Goal: Information Seeking & Learning: Learn about a topic

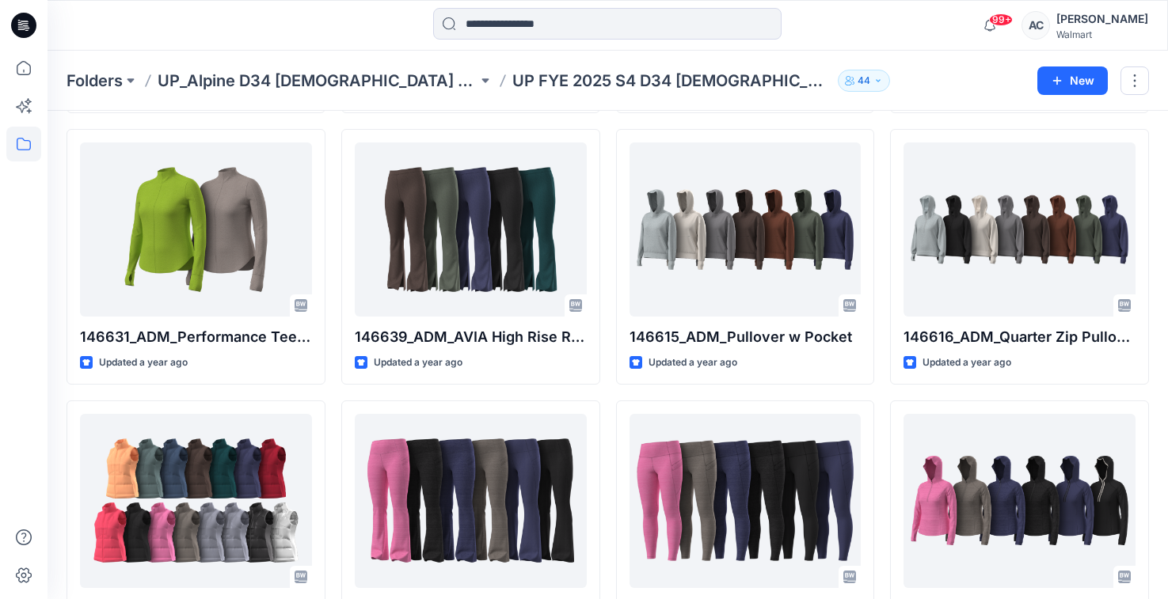
scroll to position [559, 0]
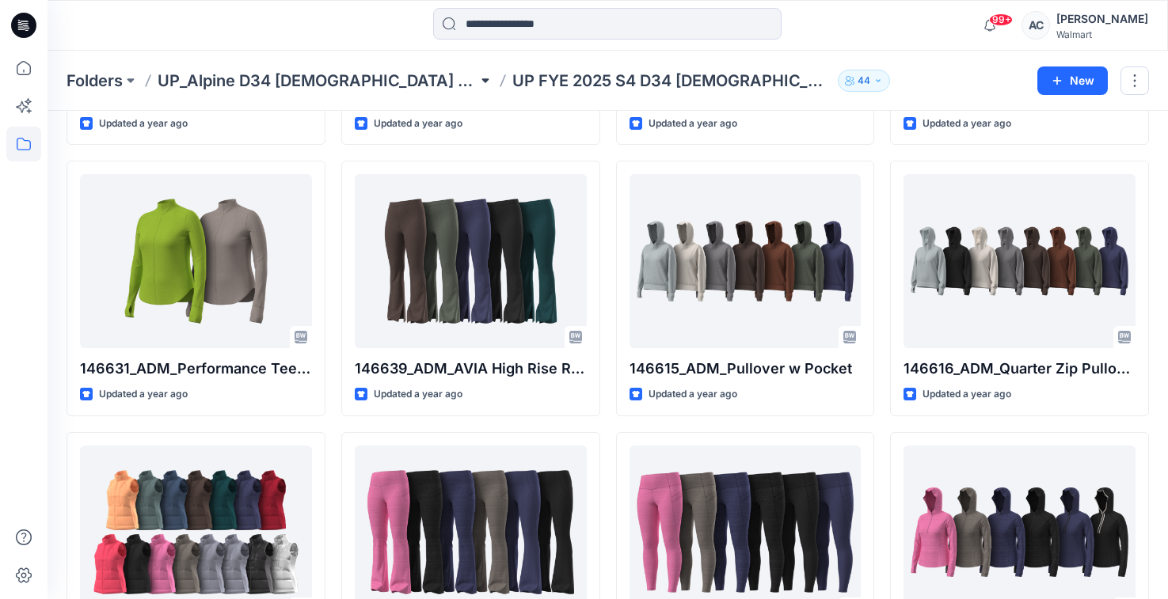
click at [477, 82] on button at bounding box center [485, 81] width 16 height 22
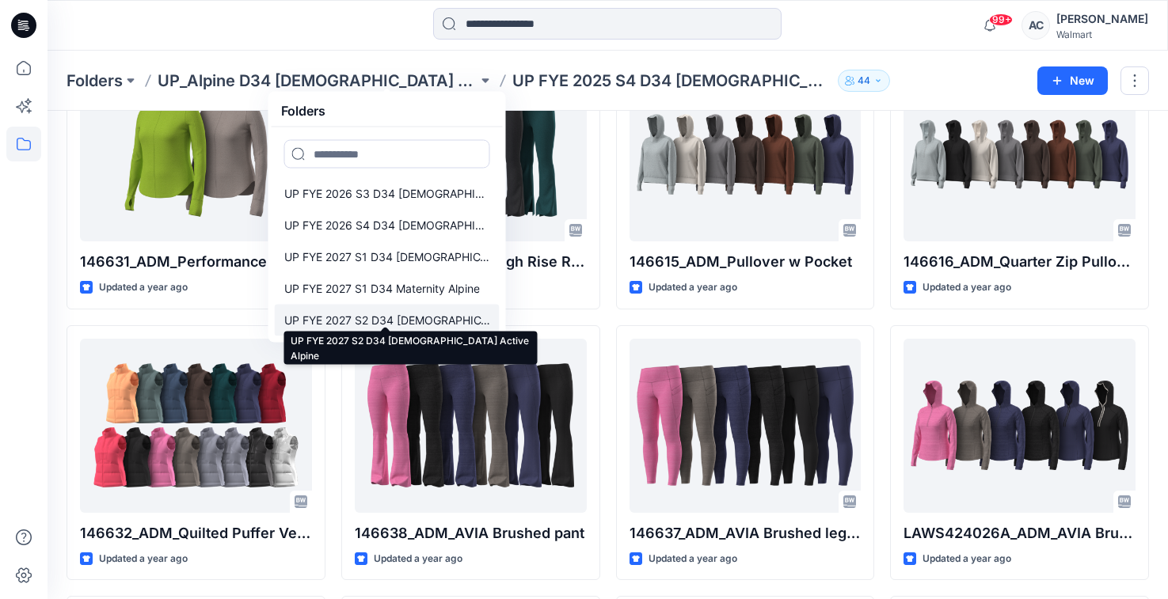
scroll to position [672, 0]
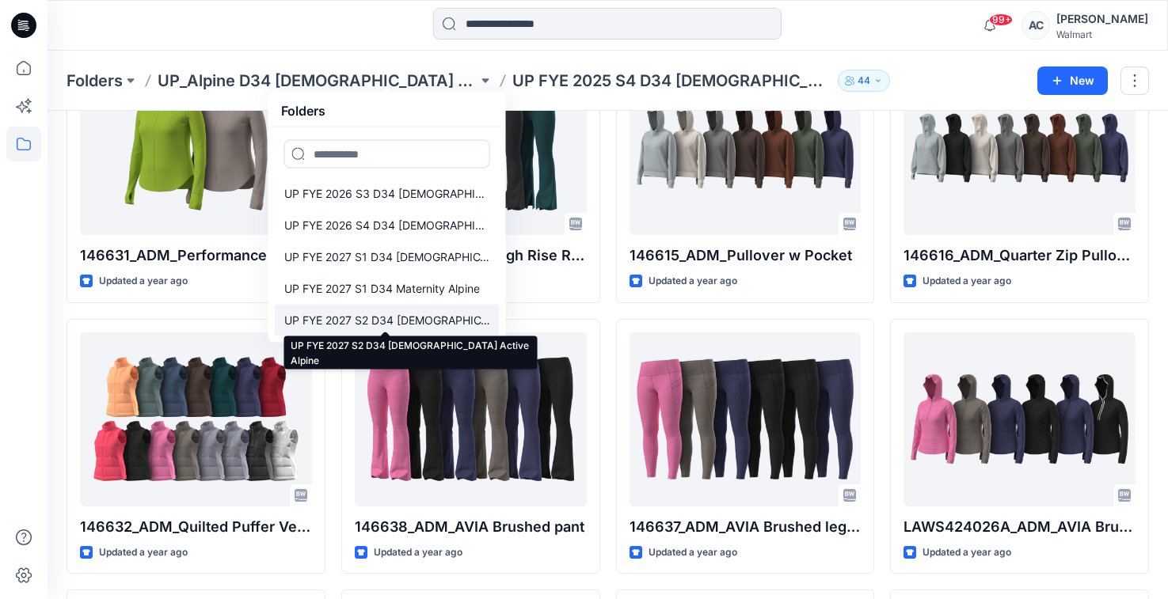
click at [393, 322] on p "UP FYE 2027 S2 D34 [DEMOGRAPHIC_DATA] Active Alpine" at bounding box center [387, 320] width 206 height 19
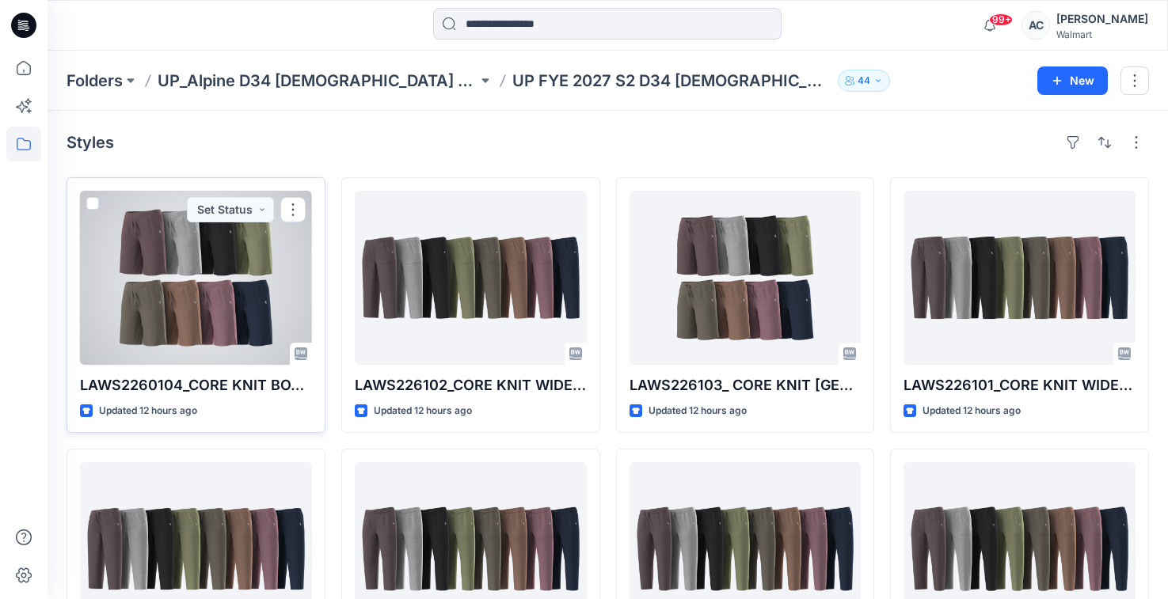
click at [237, 274] on div at bounding box center [196, 278] width 232 height 174
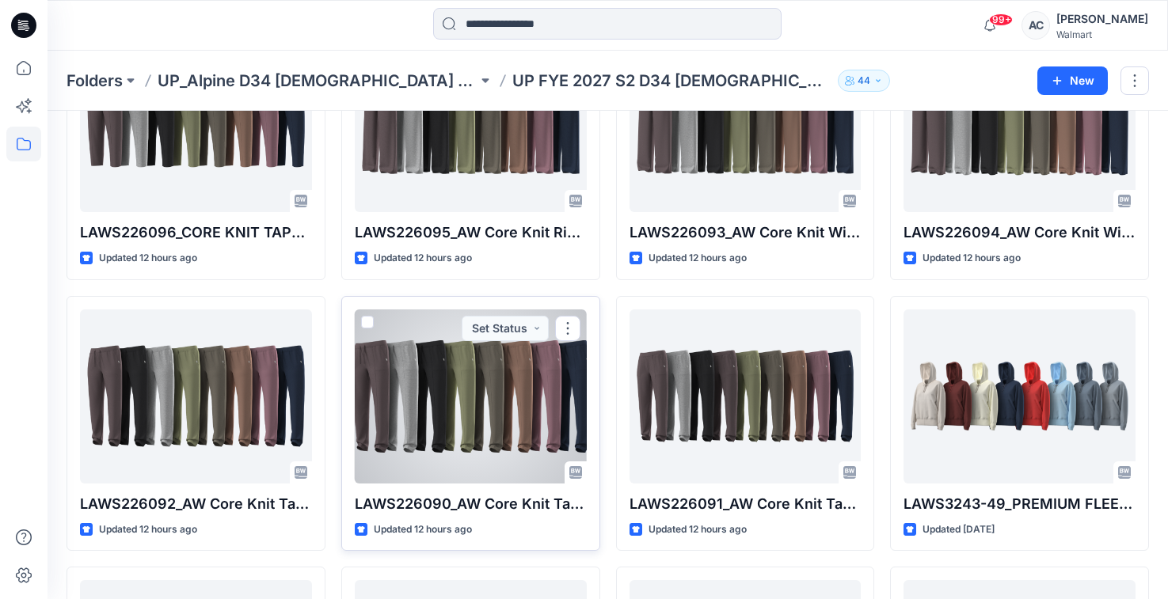
scroll to position [700, 0]
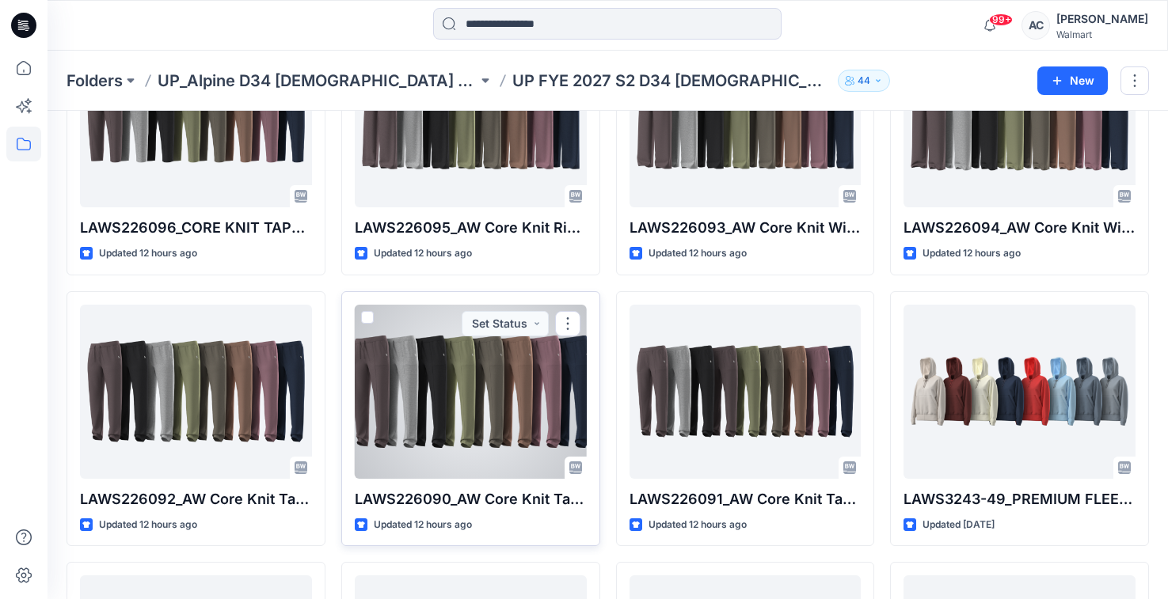
click at [526, 395] on div at bounding box center [471, 392] width 232 height 174
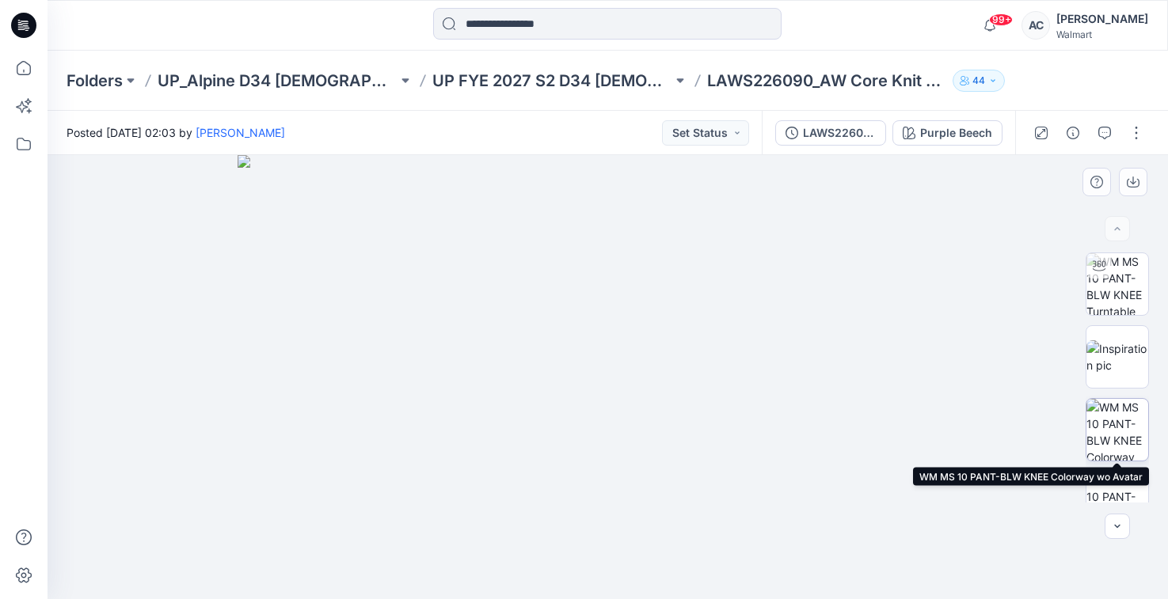
click at [1111, 419] on img at bounding box center [1117, 430] width 62 height 62
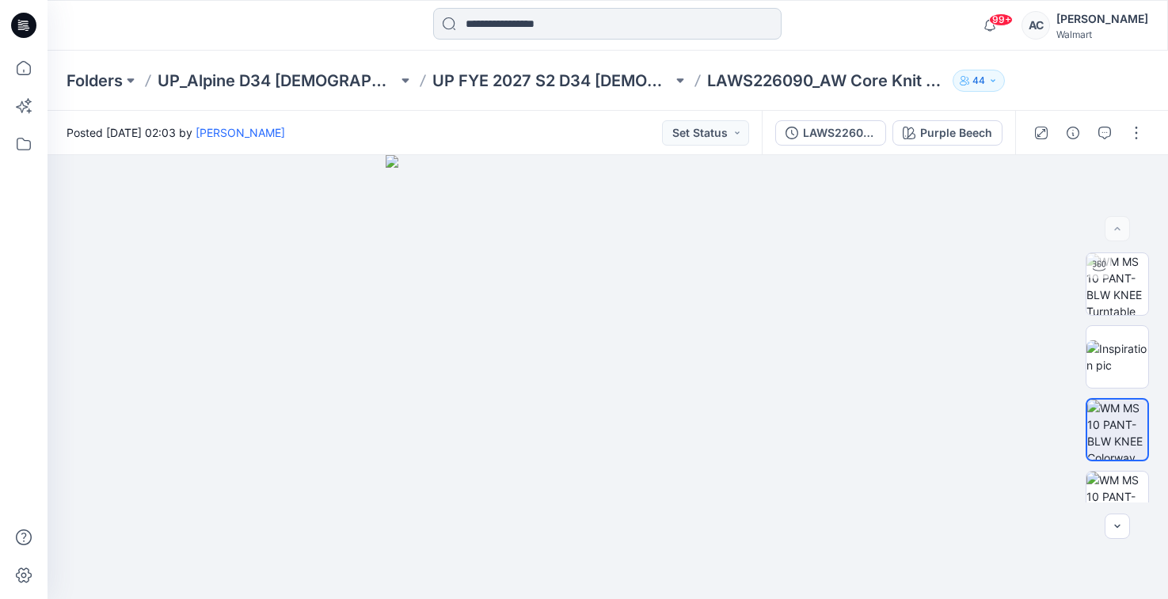
scroll to position [700, 0]
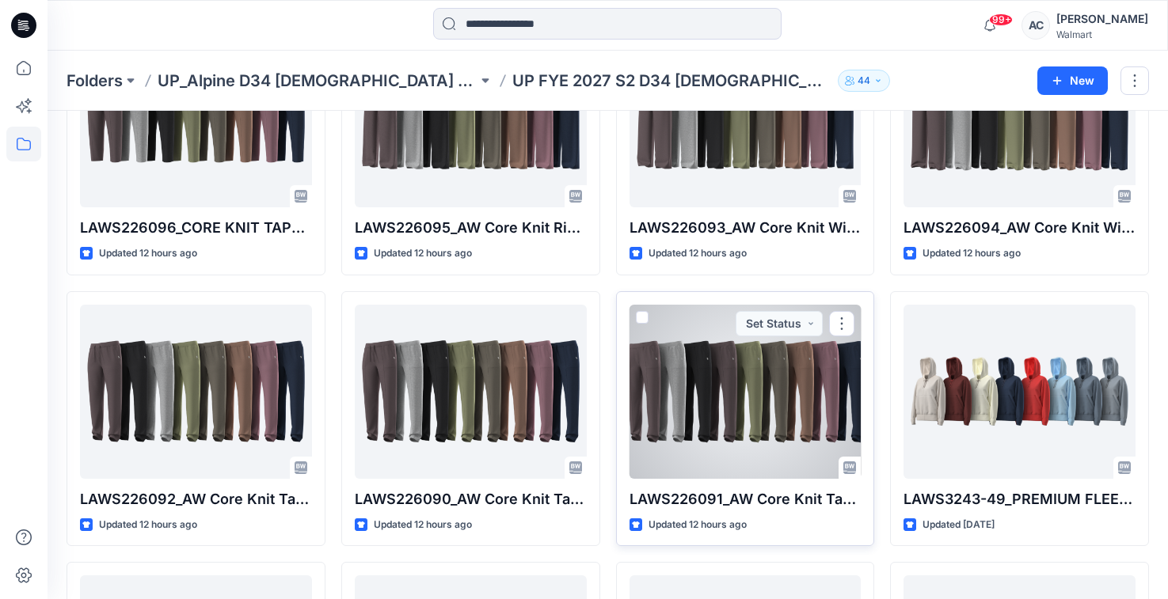
click at [749, 389] on div at bounding box center [745, 392] width 232 height 174
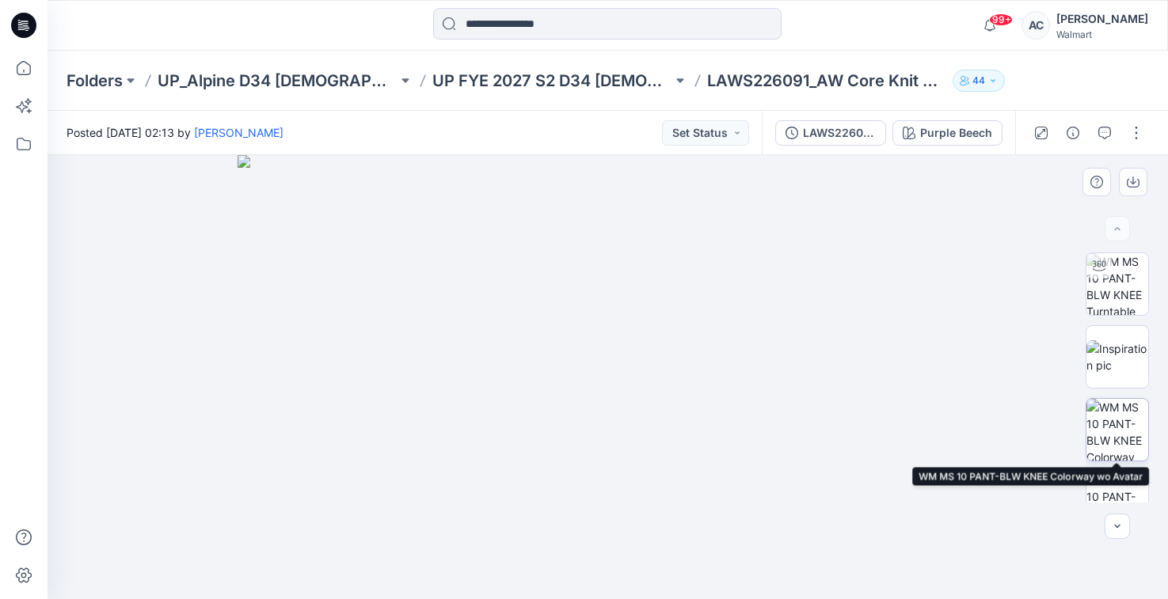
click at [1124, 418] on img at bounding box center [1117, 430] width 62 height 62
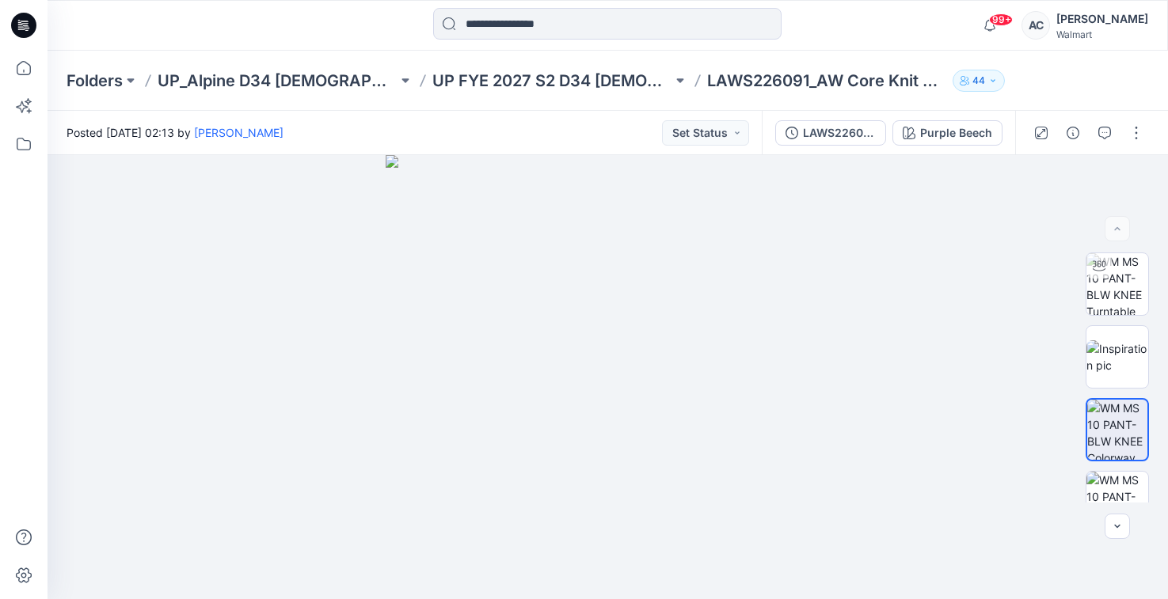
scroll to position [700, 0]
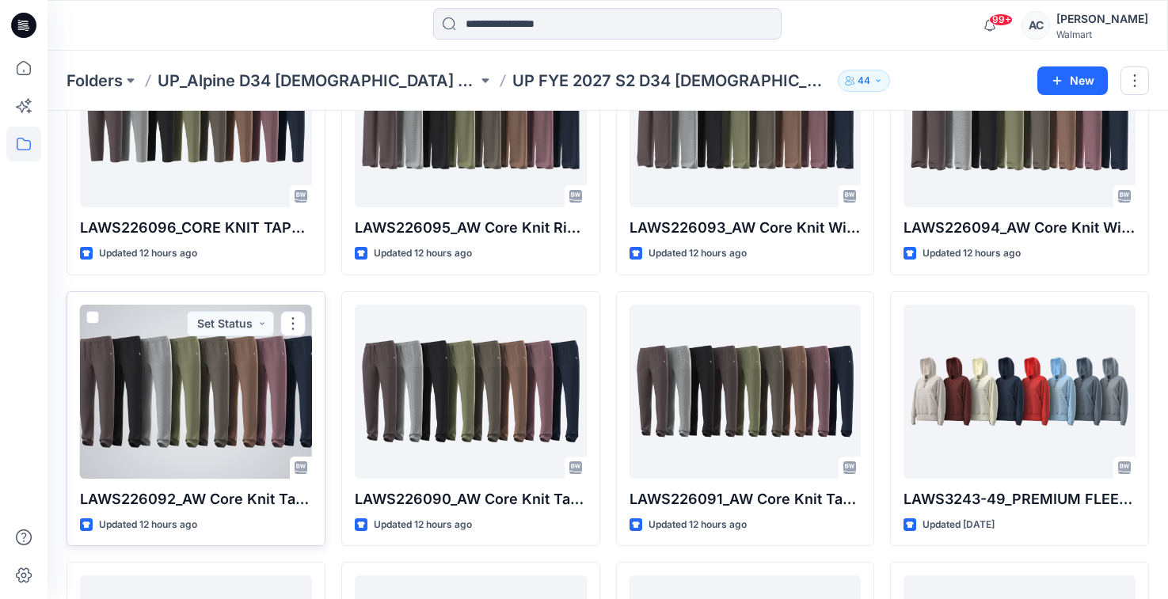
click at [261, 408] on div at bounding box center [196, 392] width 232 height 174
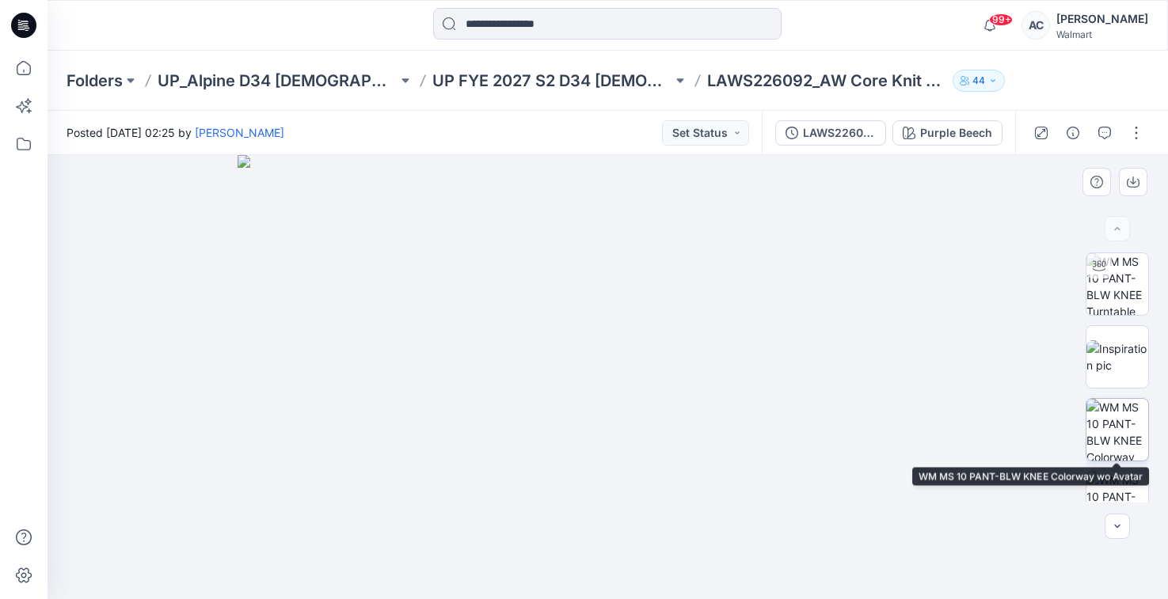
click at [1134, 443] on img at bounding box center [1117, 430] width 62 height 62
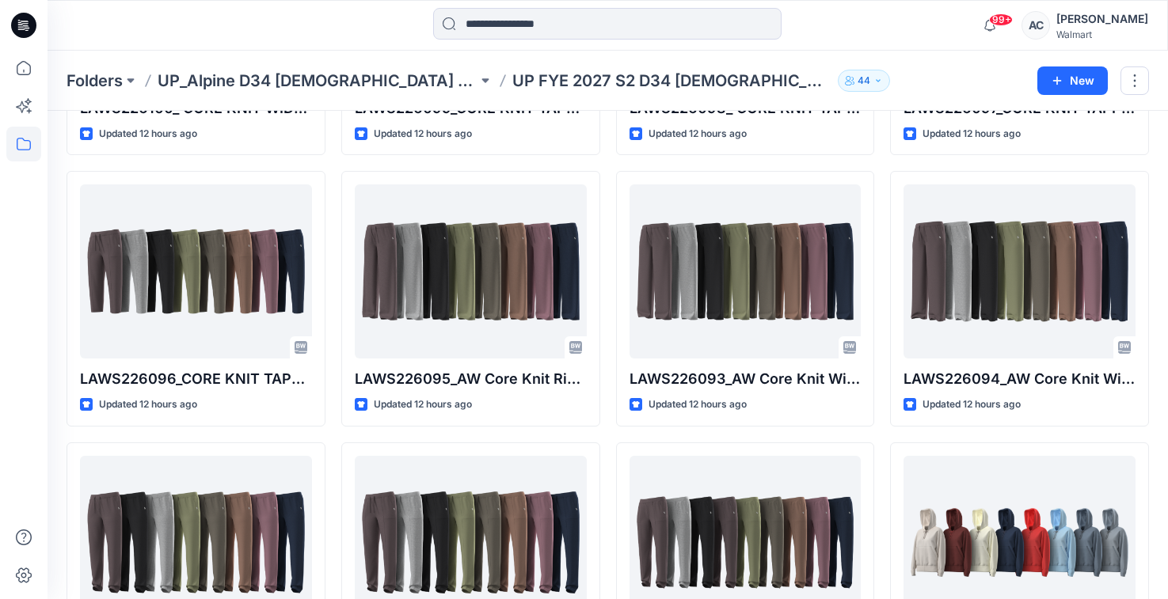
scroll to position [463, 0]
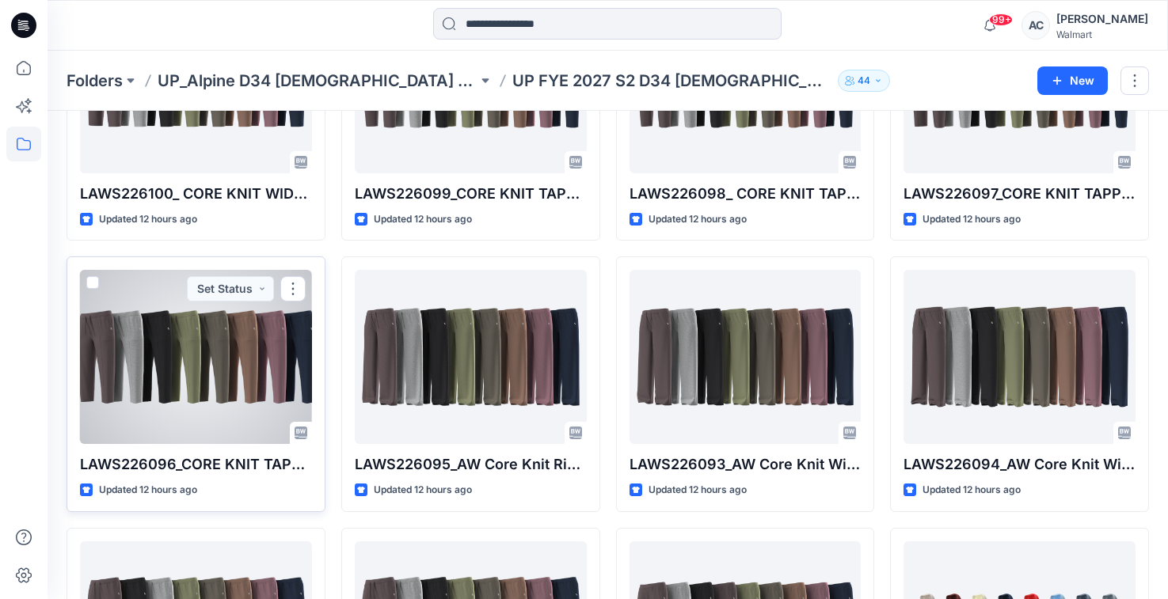
click at [283, 337] on div at bounding box center [196, 357] width 232 height 174
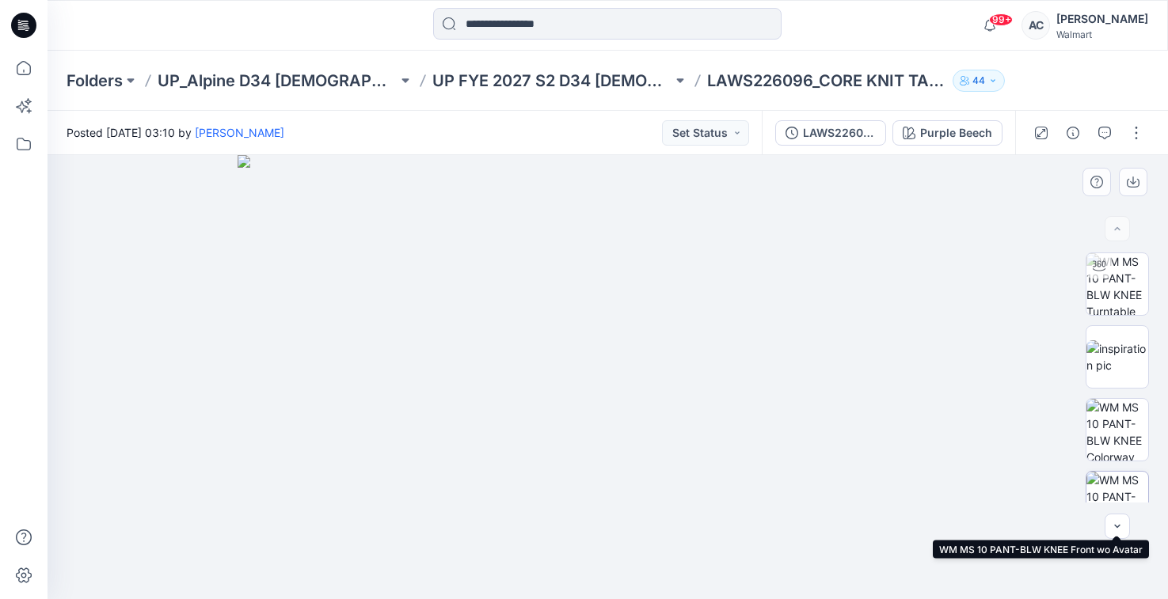
click at [1120, 485] on img at bounding box center [1117, 503] width 62 height 62
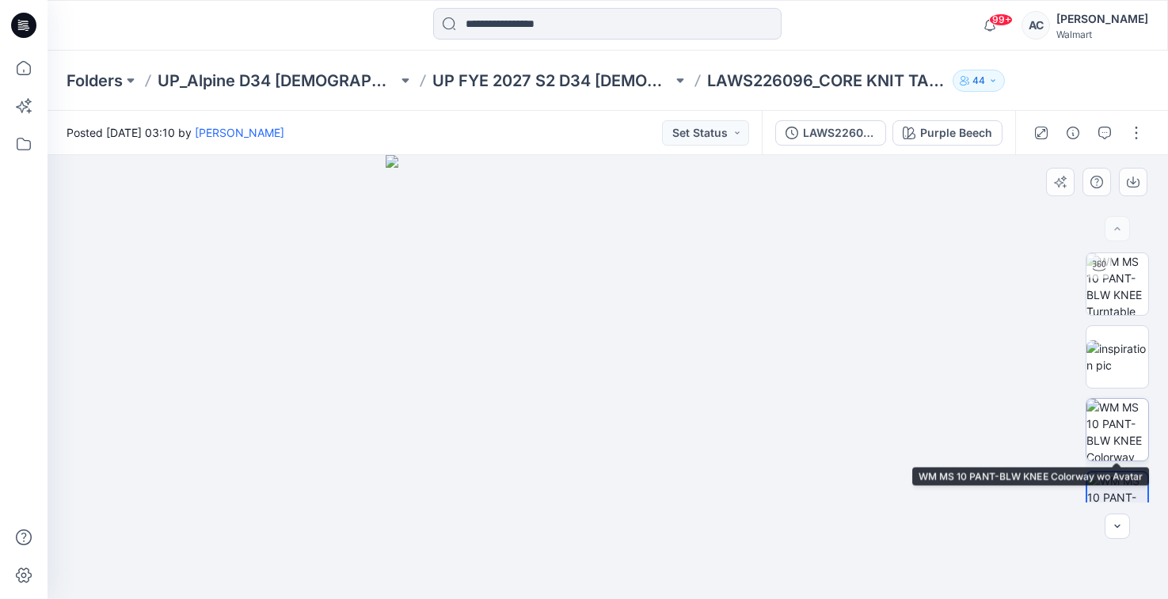
click at [1111, 435] on img at bounding box center [1117, 430] width 62 height 62
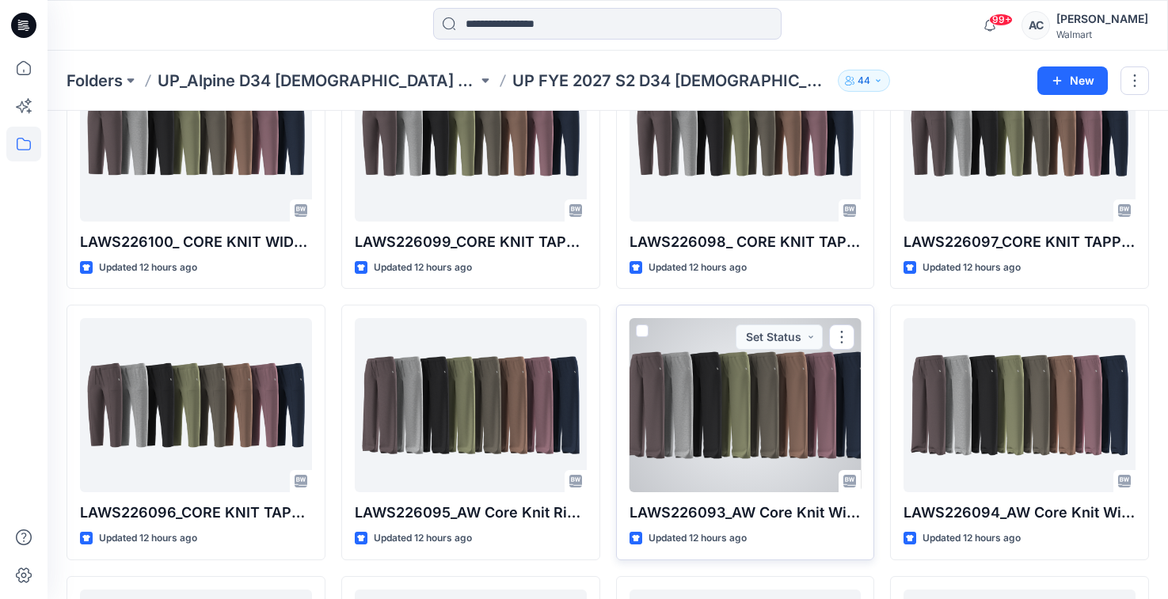
scroll to position [393, 0]
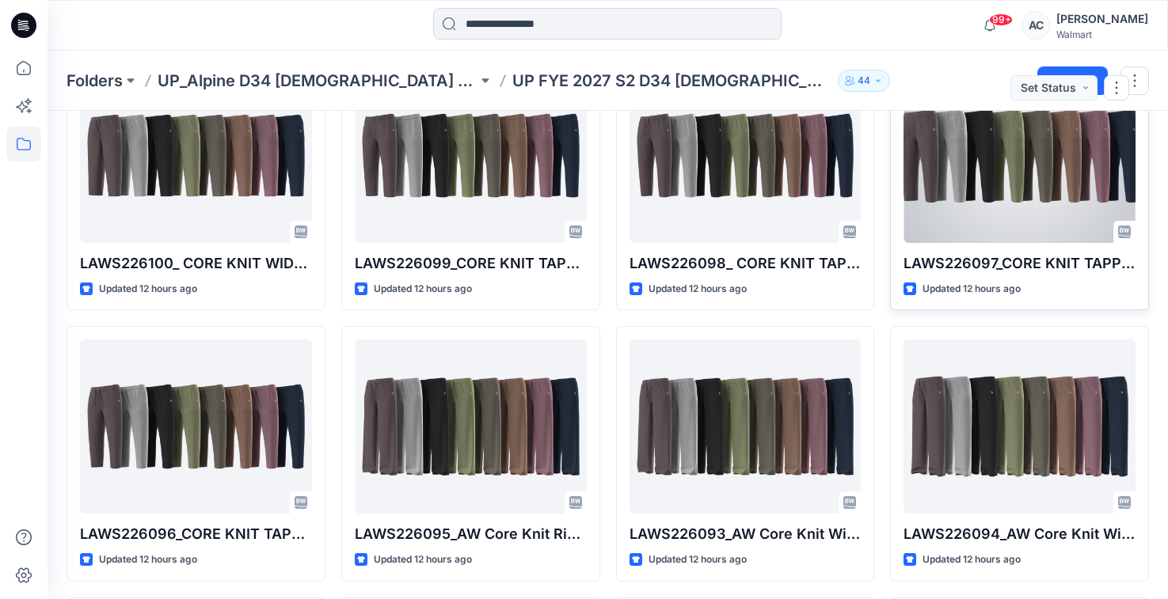
click at [1021, 158] on div at bounding box center [1019, 156] width 232 height 174
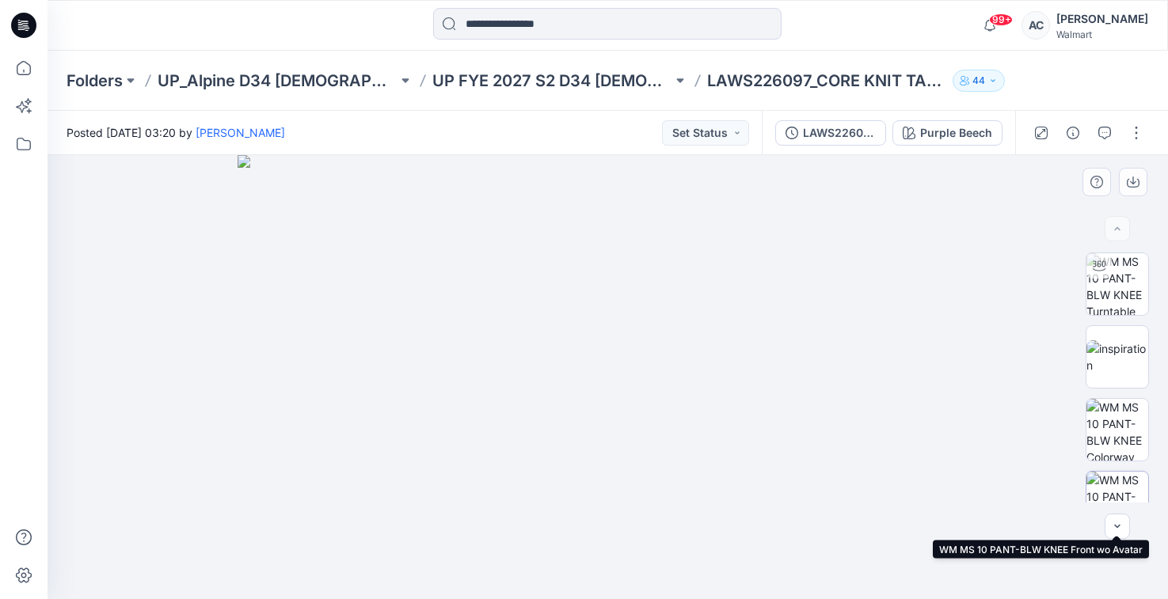
click at [1117, 493] on img at bounding box center [1117, 503] width 62 height 62
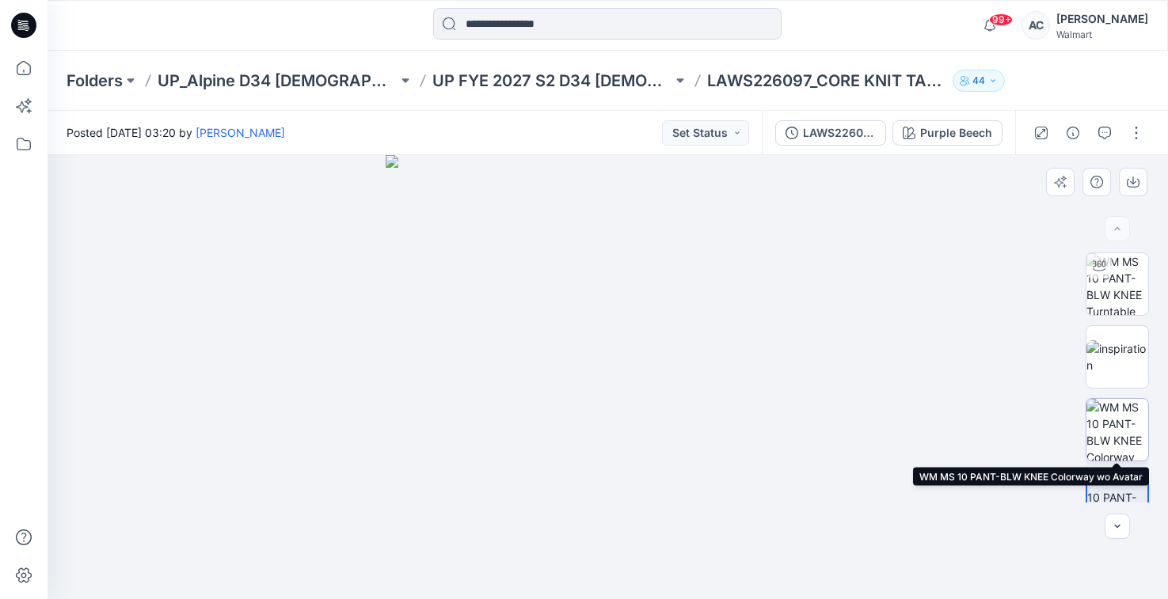
click at [1131, 429] on img at bounding box center [1117, 430] width 62 height 62
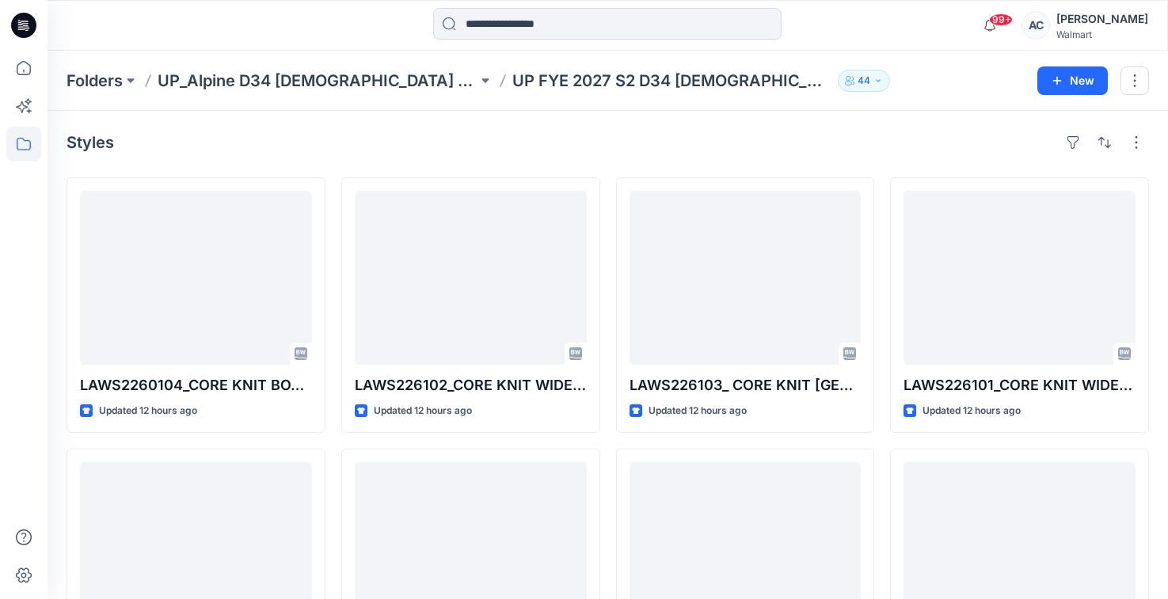
scroll to position [393, 0]
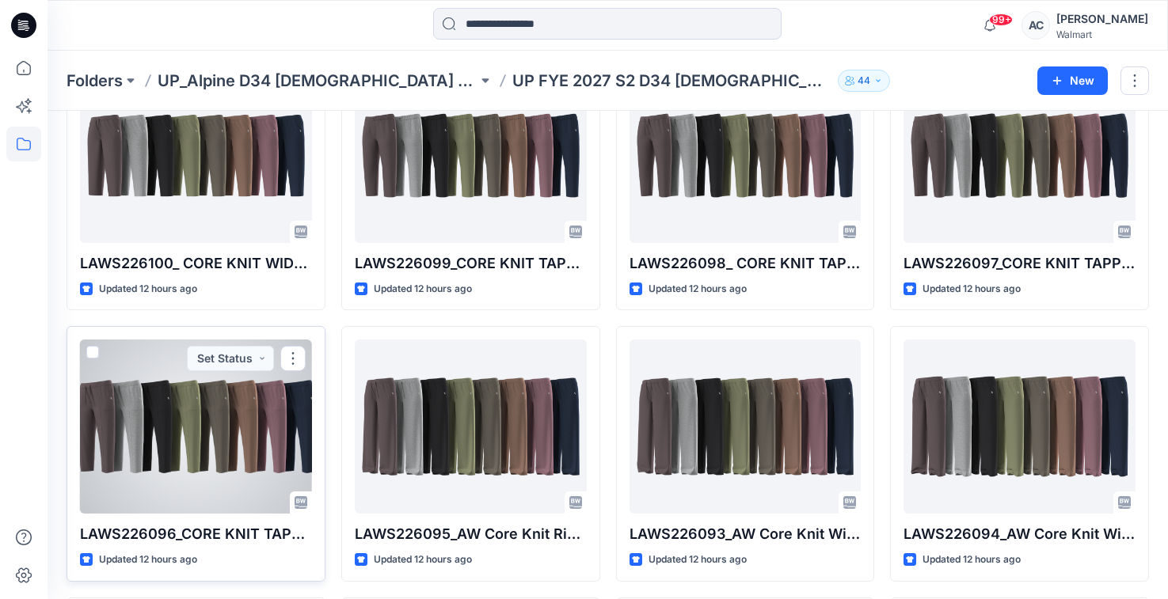
click at [223, 444] on div at bounding box center [196, 427] width 232 height 174
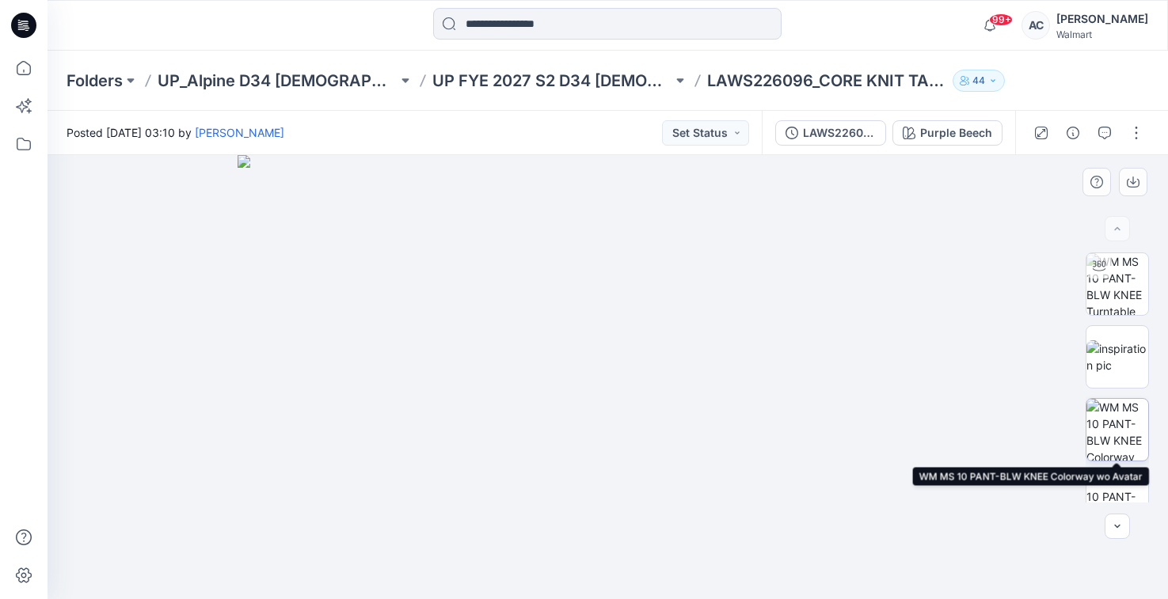
click at [1117, 438] on img at bounding box center [1117, 430] width 62 height 62
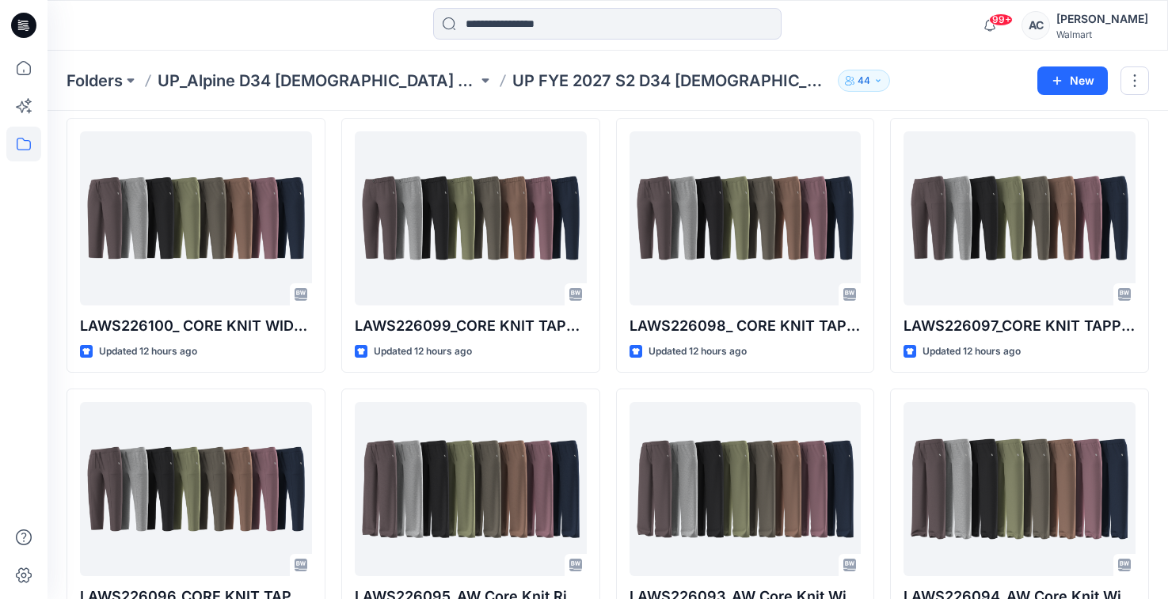
scroll to position [313, 0]
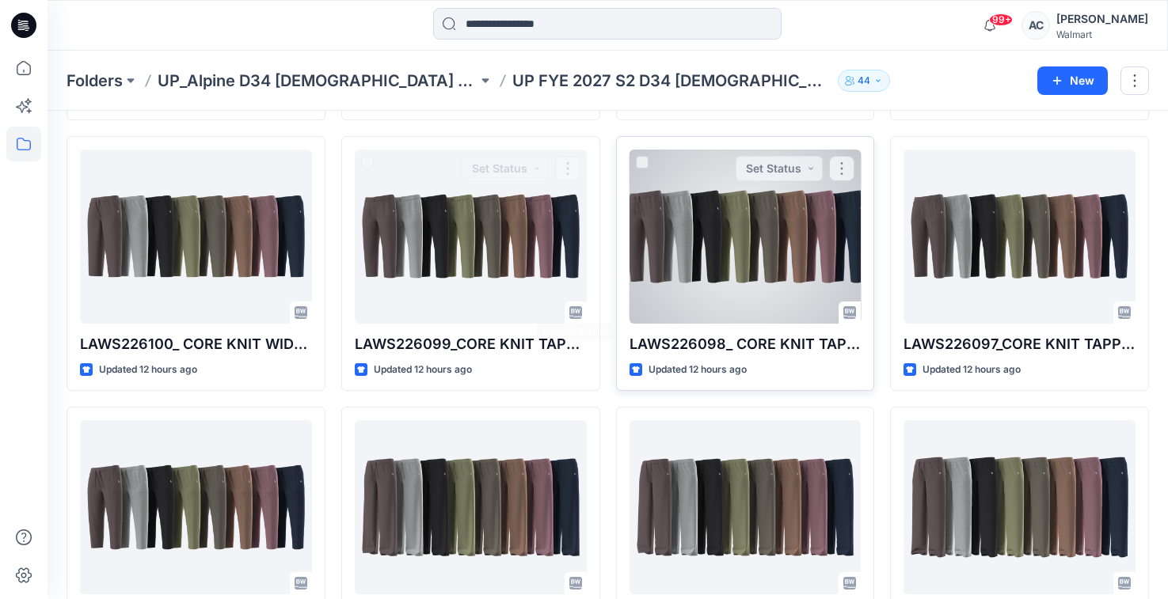
click at [699, 258] on div at bounding box center [745, 237] width 232 height 174
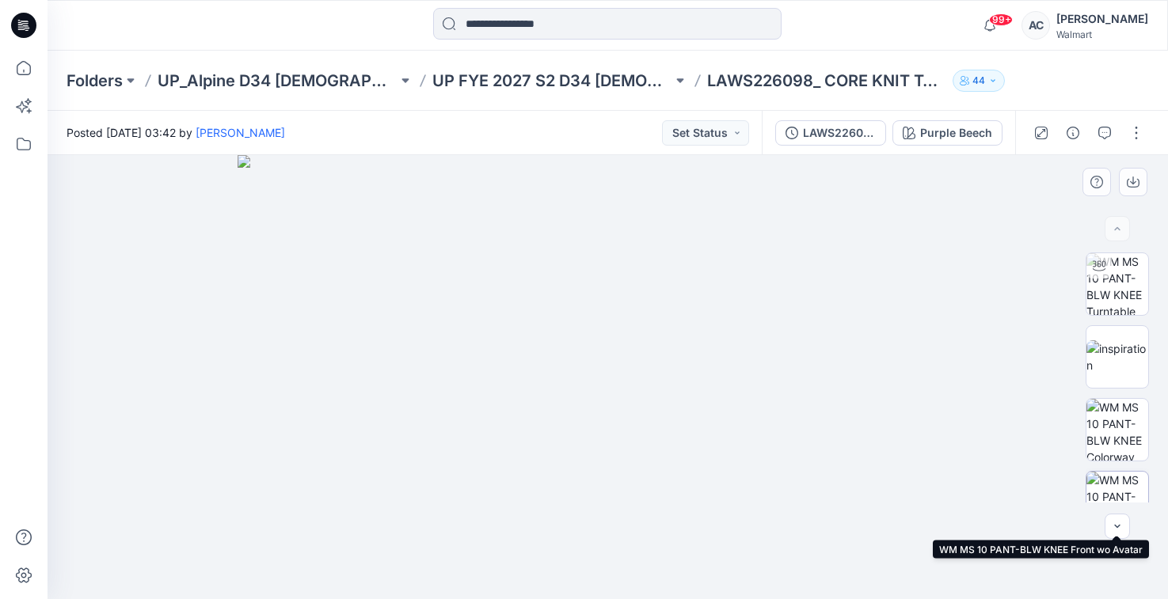
click at [1115, 486] on img at bounding box center [1117, 503] width 62 height 62
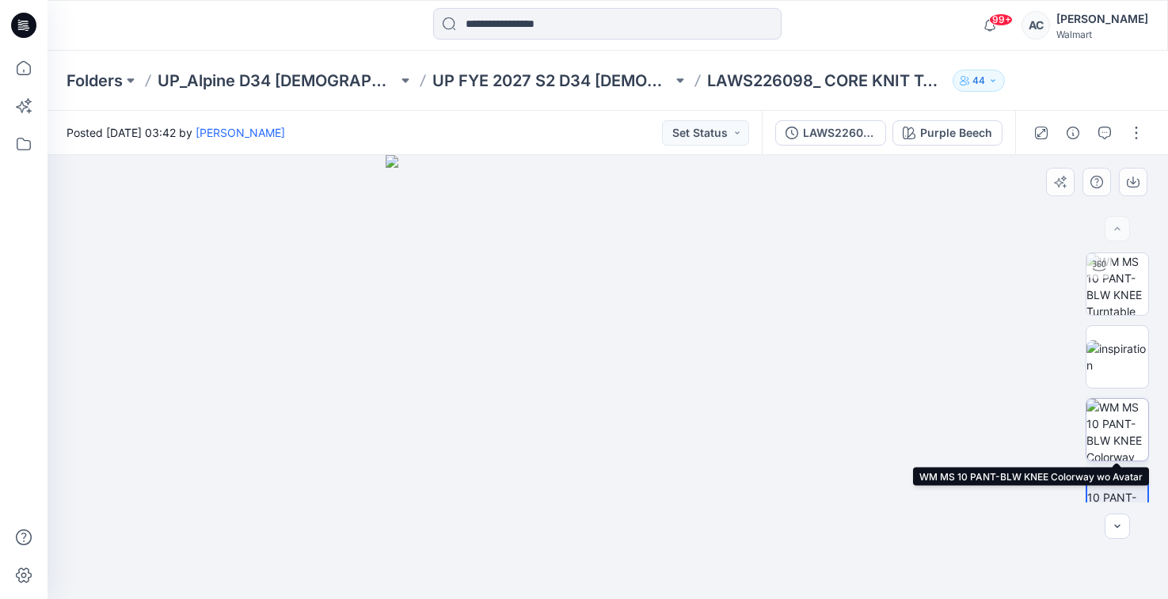
click at [1104, 439] on img at bounding box center [1117, 430] width 62 height 62
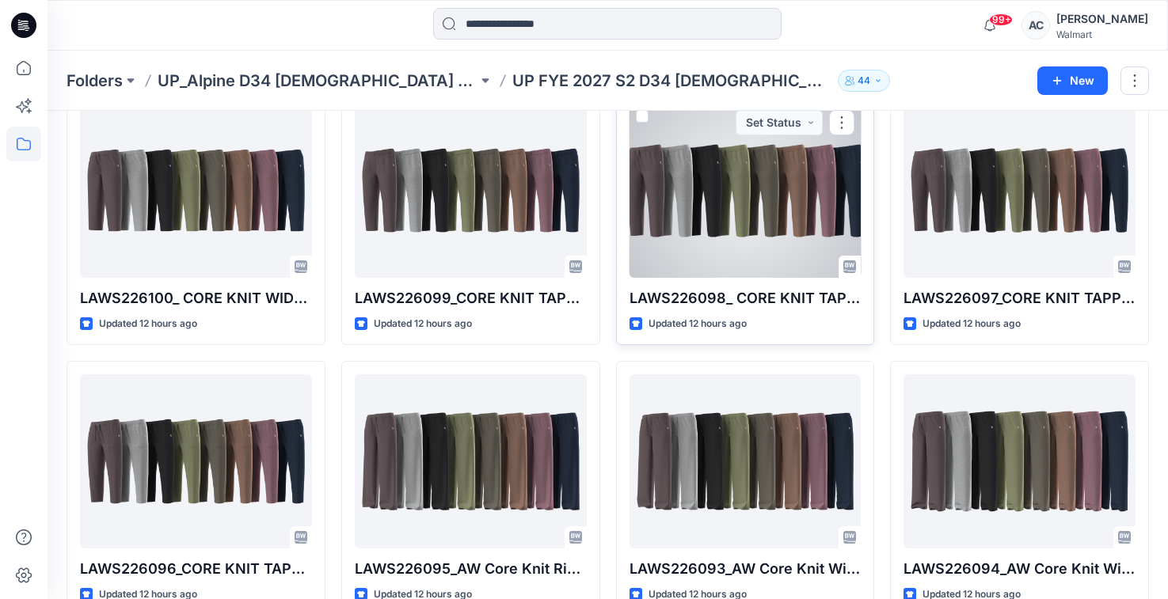
scroll to position [364, 0]
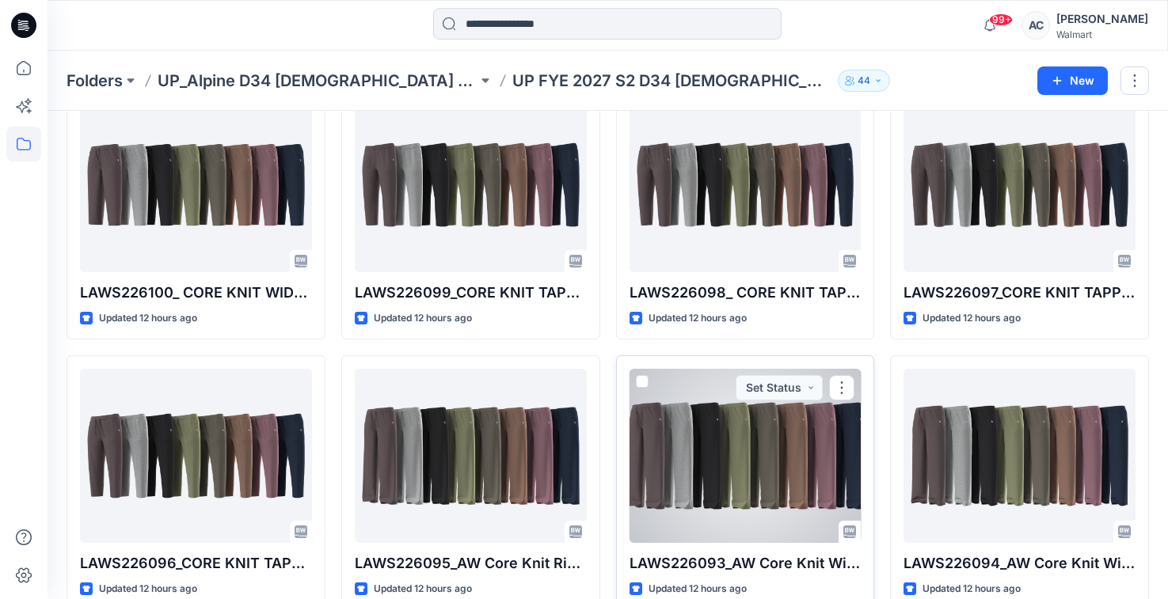
click at [784, 469] on div at bounding box center [745, 456] width 232 height 174
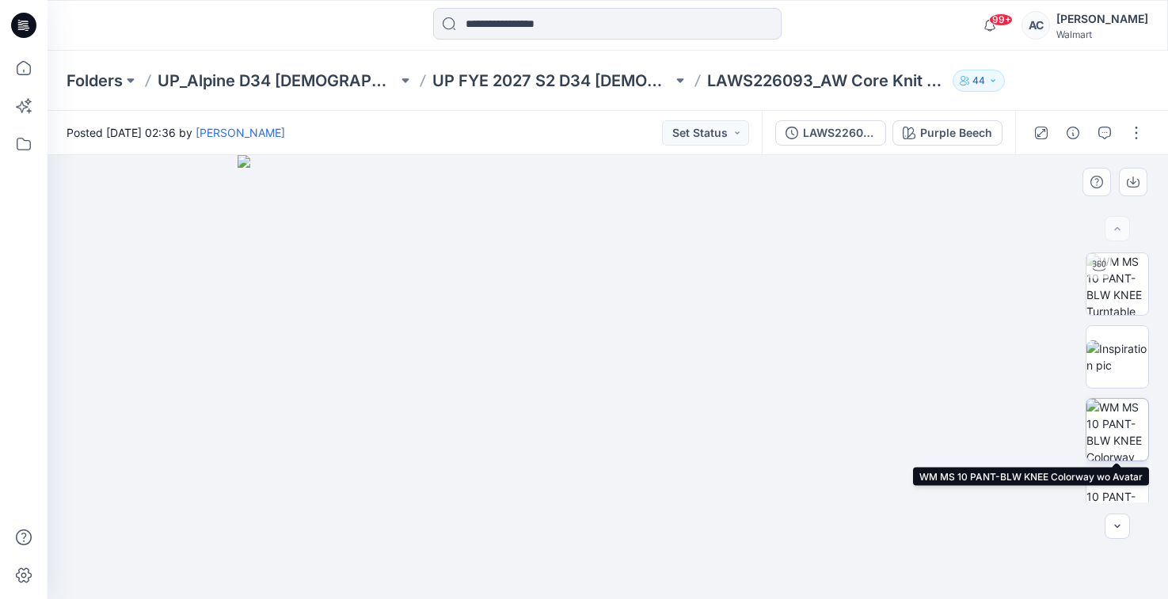
click at [1118, 431] on img at bounding box center [1117, 430] width 62 height 62
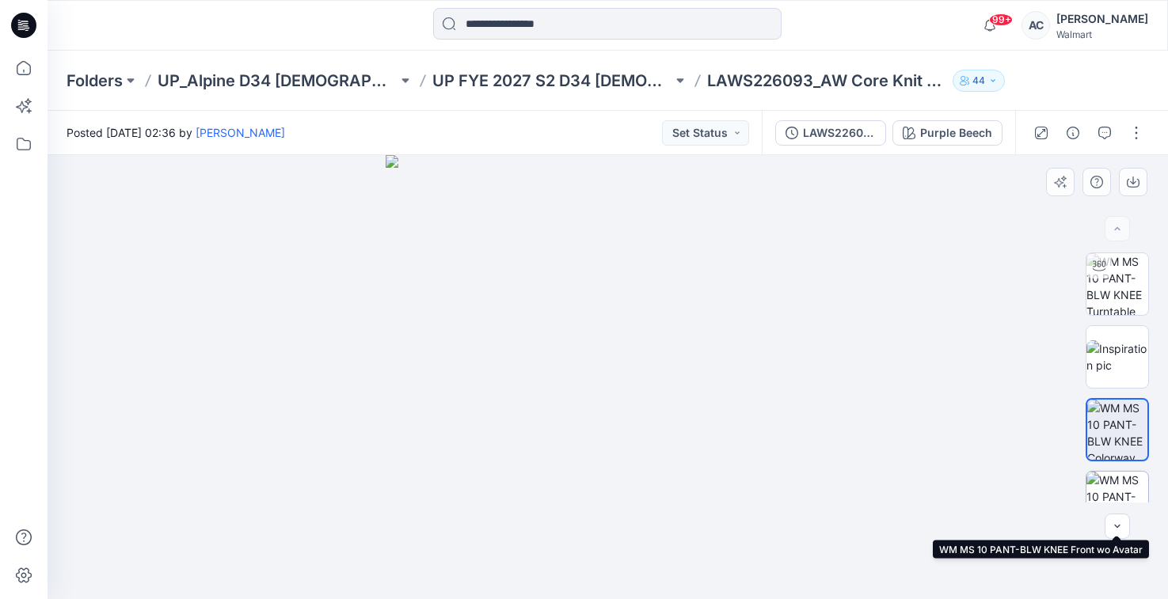
click at [1115, 481] on img at bounding box center [1117, 503] width 62 height 62
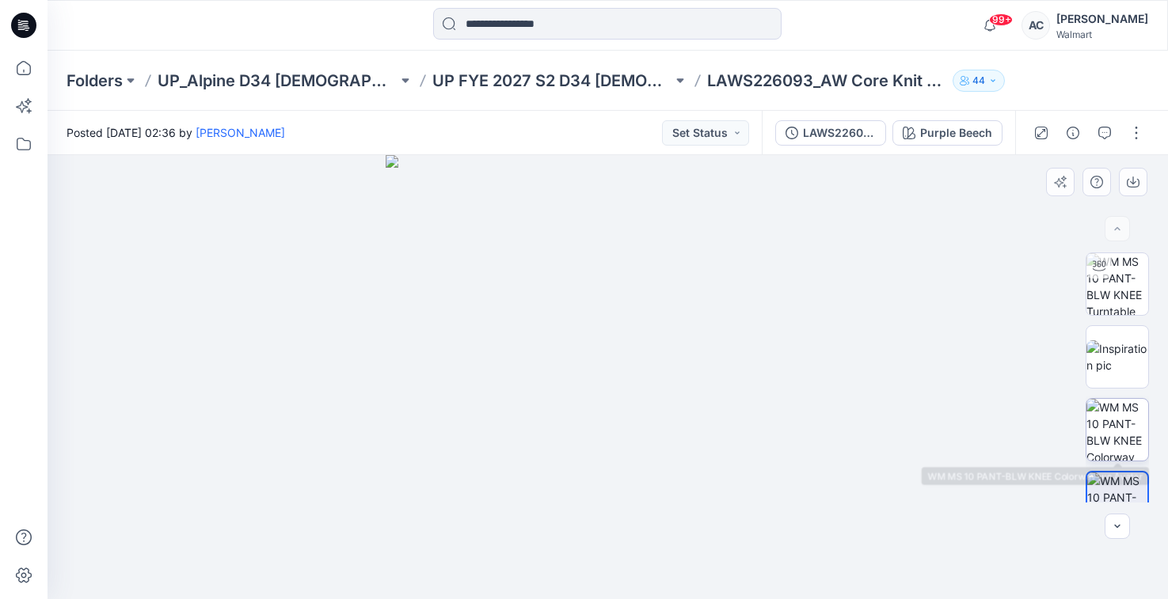
click at [1122, 429] on img at bounding box center [1117, 430] width 62 height 62
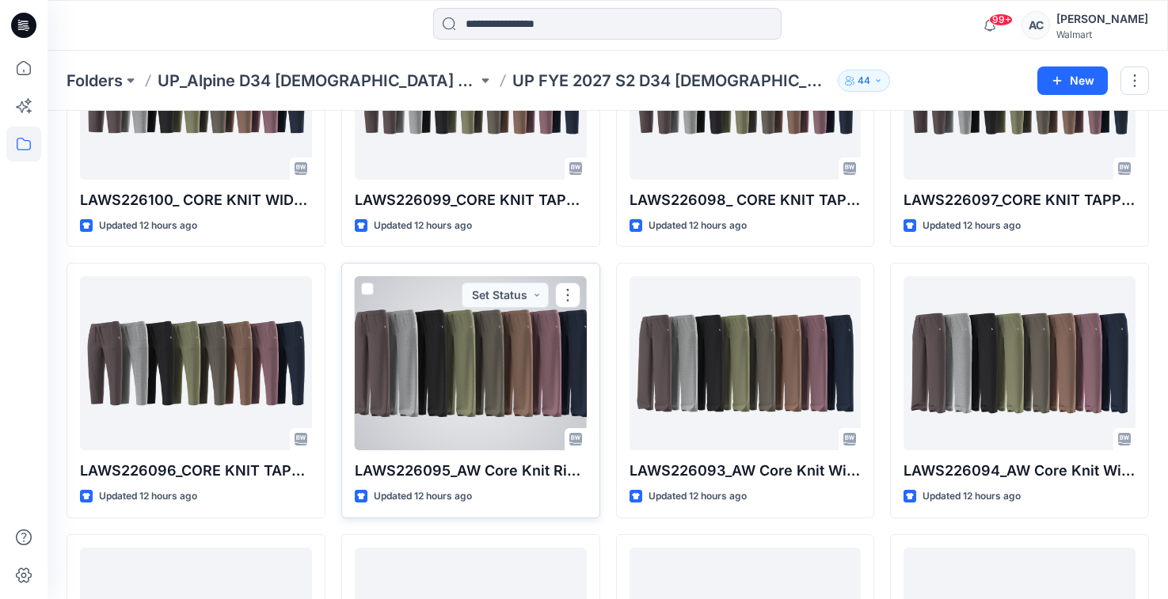
scroll to position [462, 0]
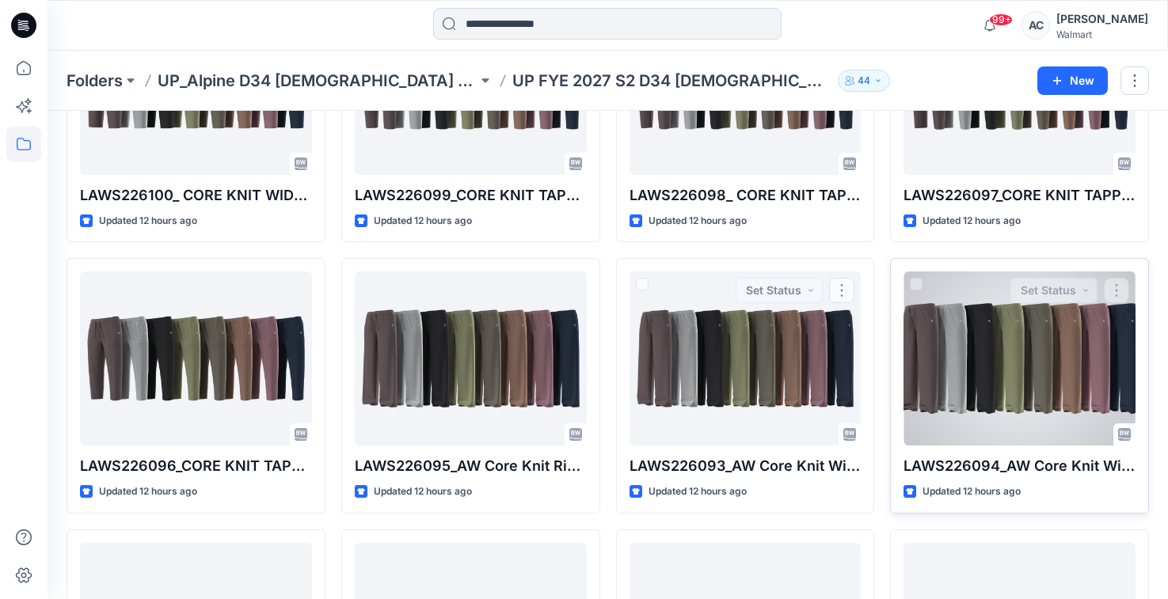
click at [969, 372] on div at bounding box center [1019, 359] width 232 height 174
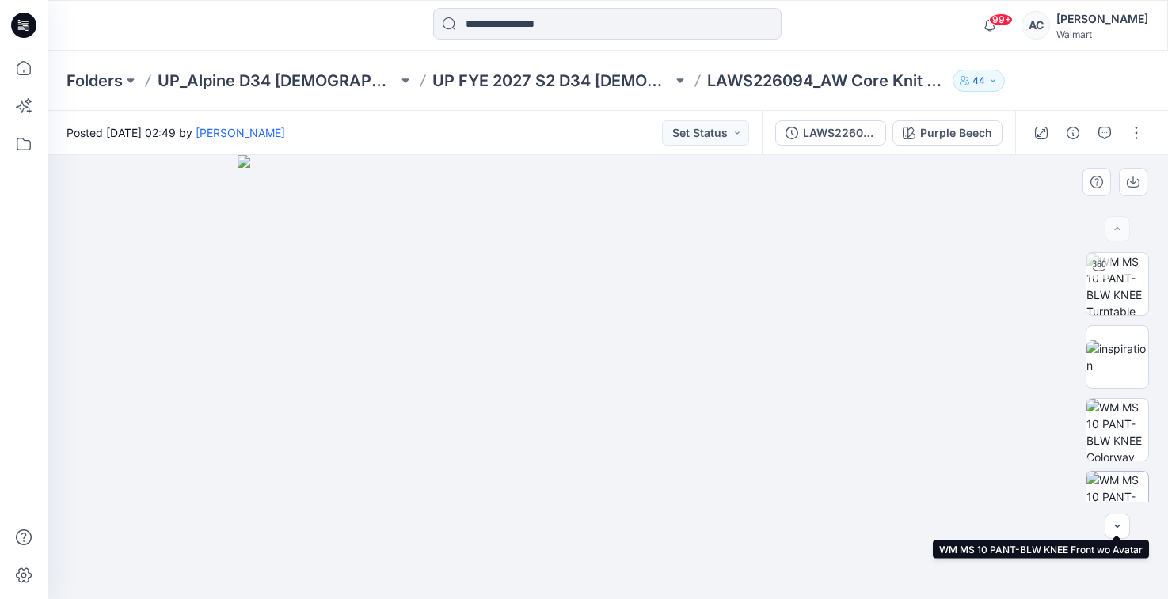
click at [1117, 489] on img at bounding box center [1117, 503] width 62 height 62
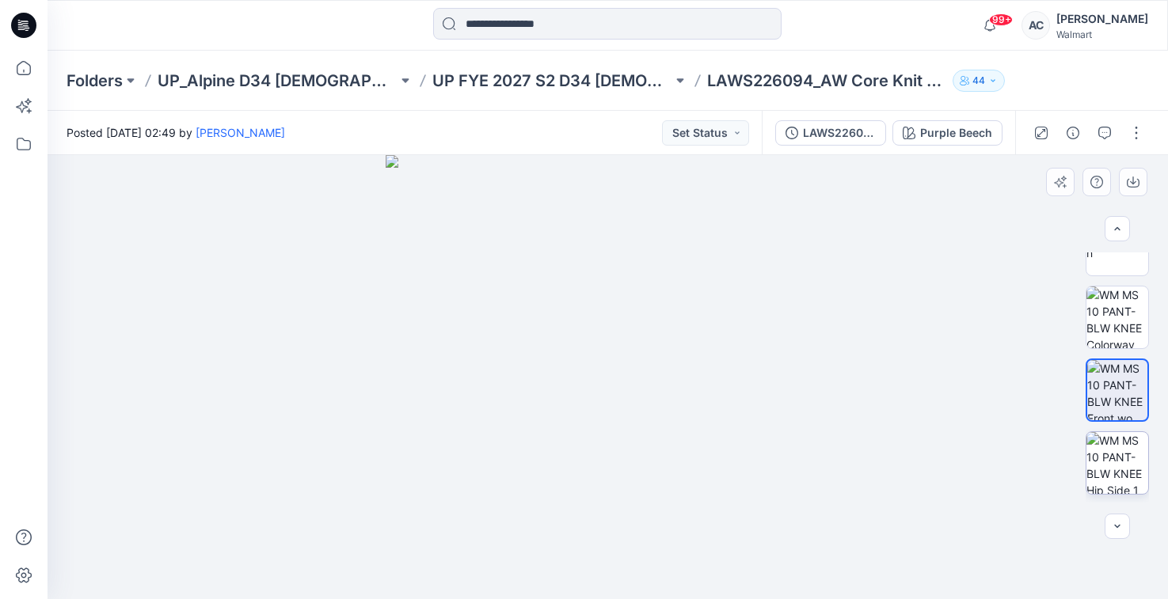
scroll to position [114, 0]
click at [1117, 453] on img at bounding box center [1117, 462] width 62 height 62
